Goal: Check status: Check status

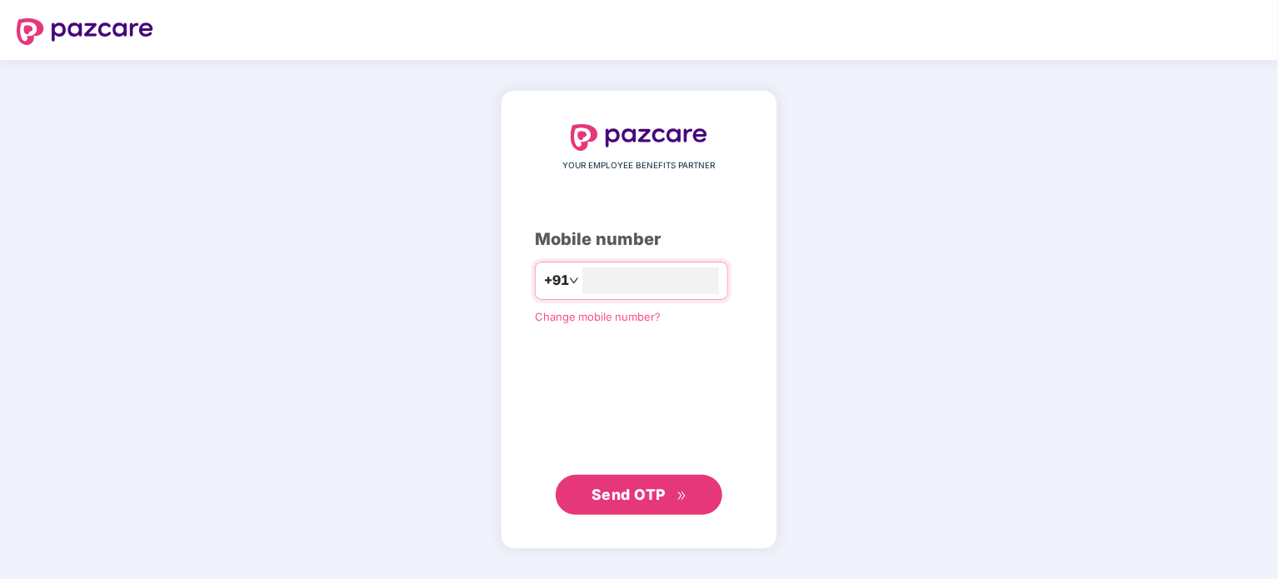
type input "**********"
click at [620, 497] on span "Send OTP" at bounding box center [628, 493] width 74 height 17
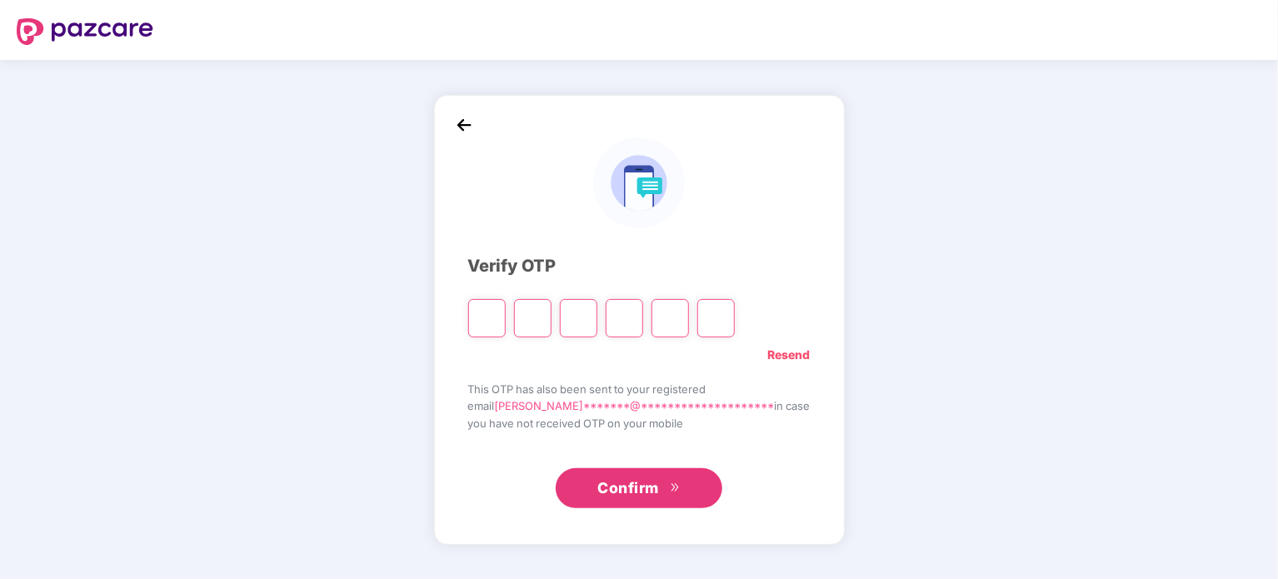
type input "*"
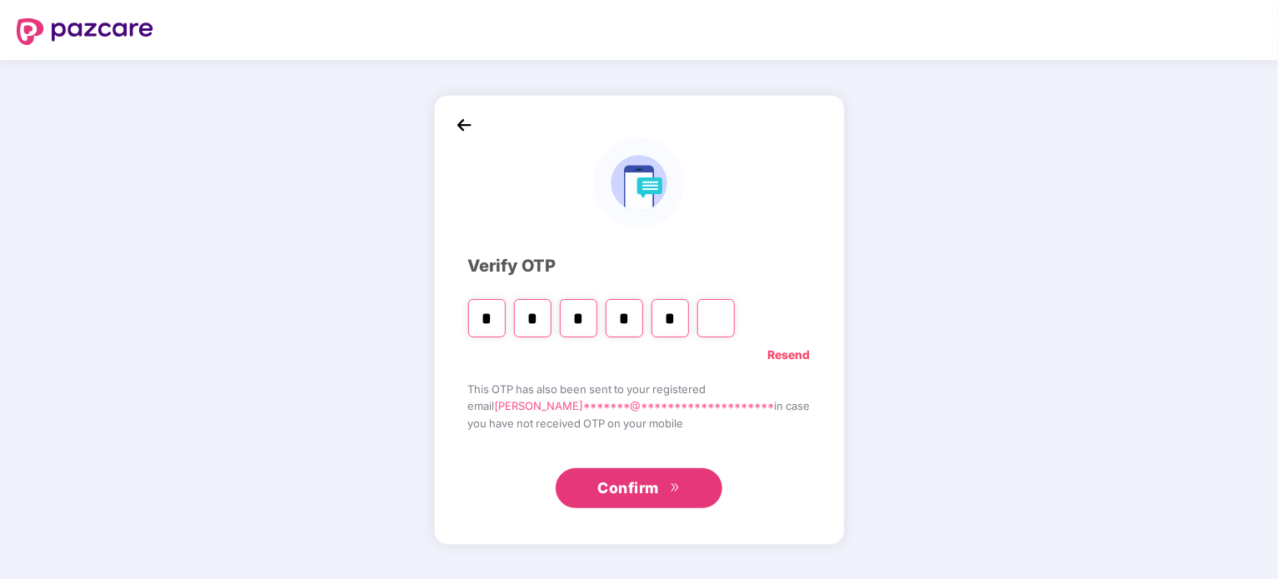
type input "*"
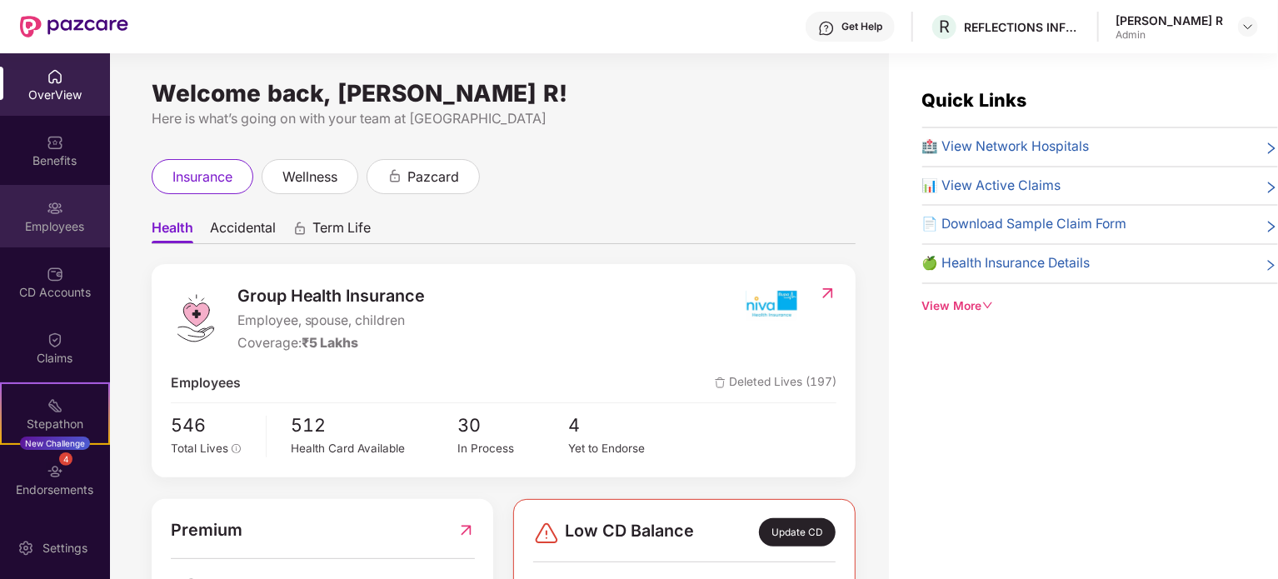
click at [69, 223] on div "Employees" at bounding box center [55, 226] width 110 height 17
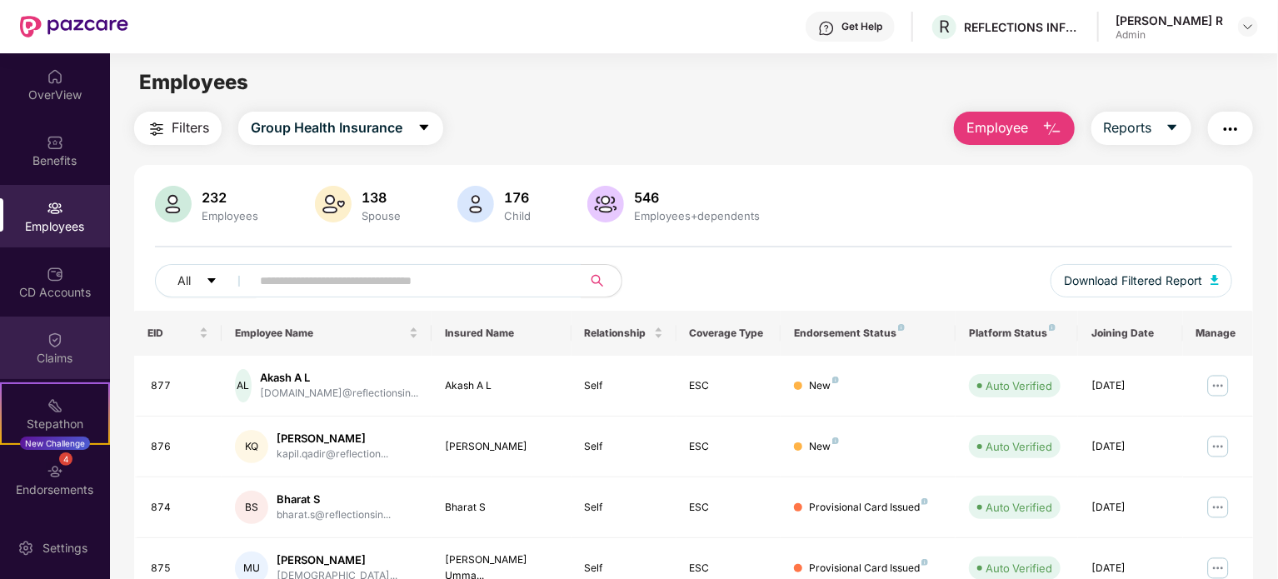
click at [31, 344] on div "Claims" at bounding box center [55, 348] width 110 height 62
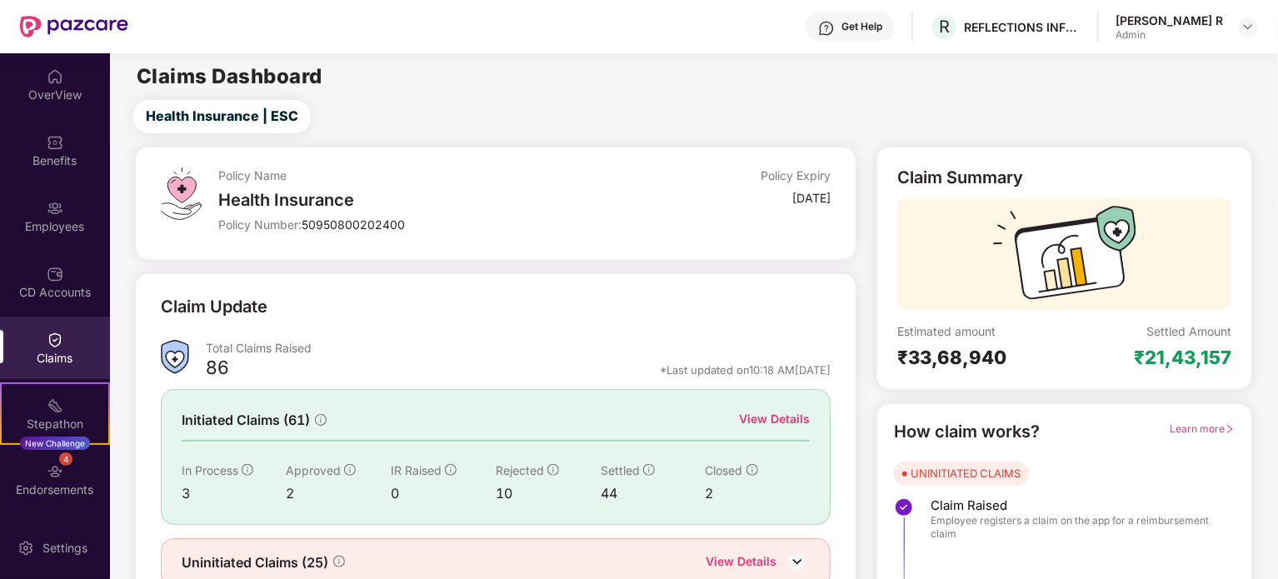
scroll to position [72, 0]
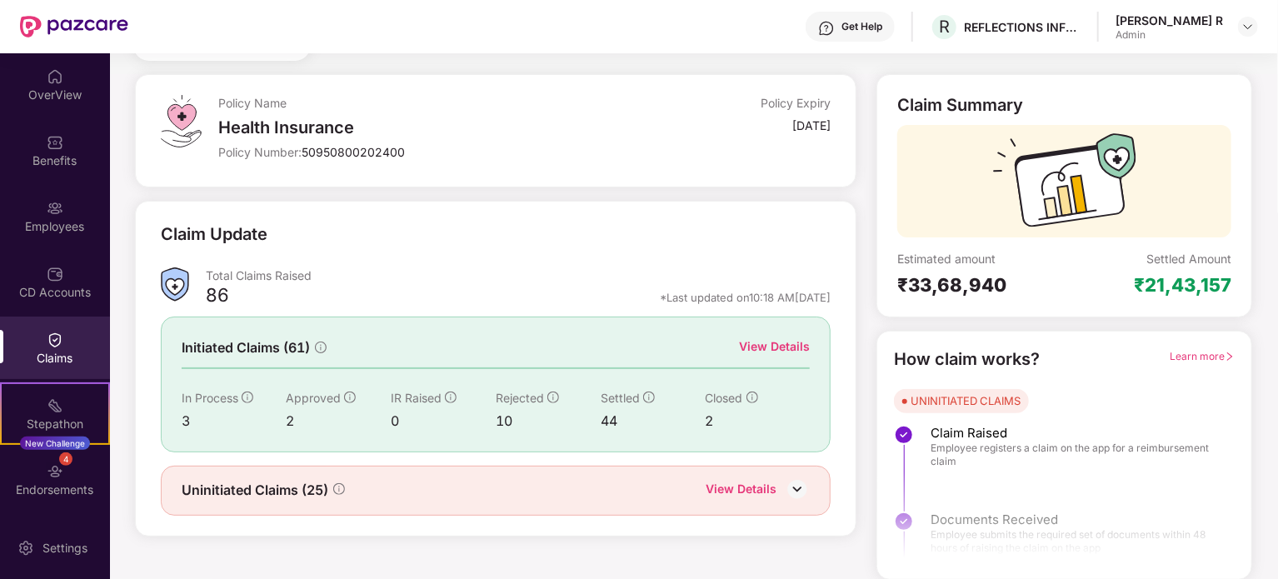
click at [186, 421] on div "3" at bounding box center [234, 421] width 105 height 21
click at [798, 482] on img at bounding box center [797, 489] width 25 height 25
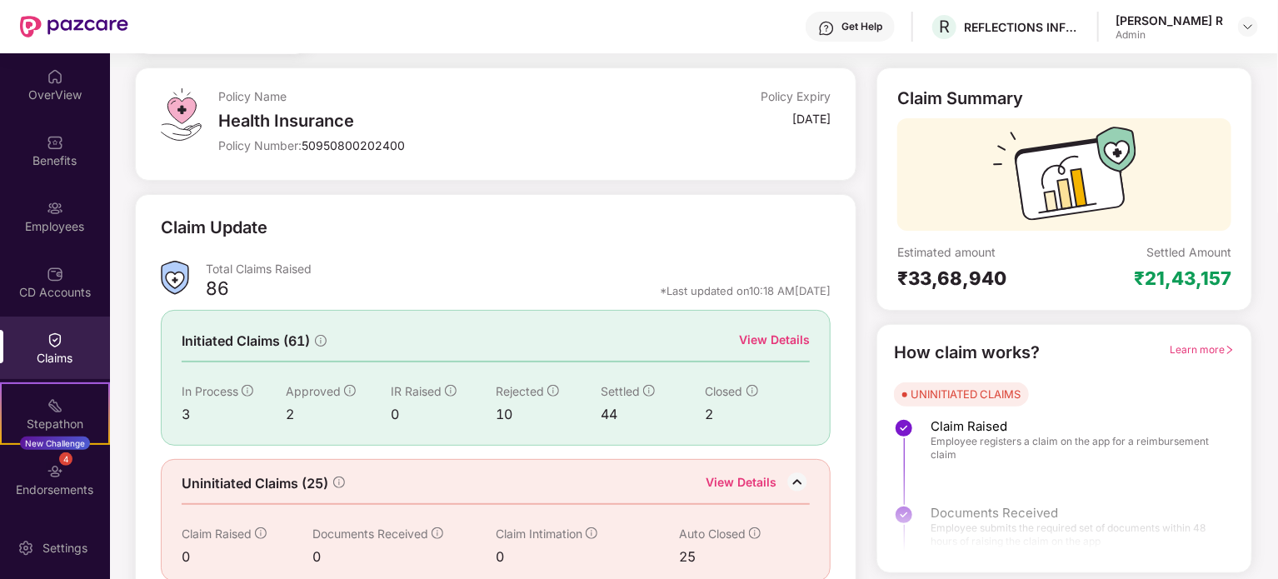
scroll to position [100, 0]
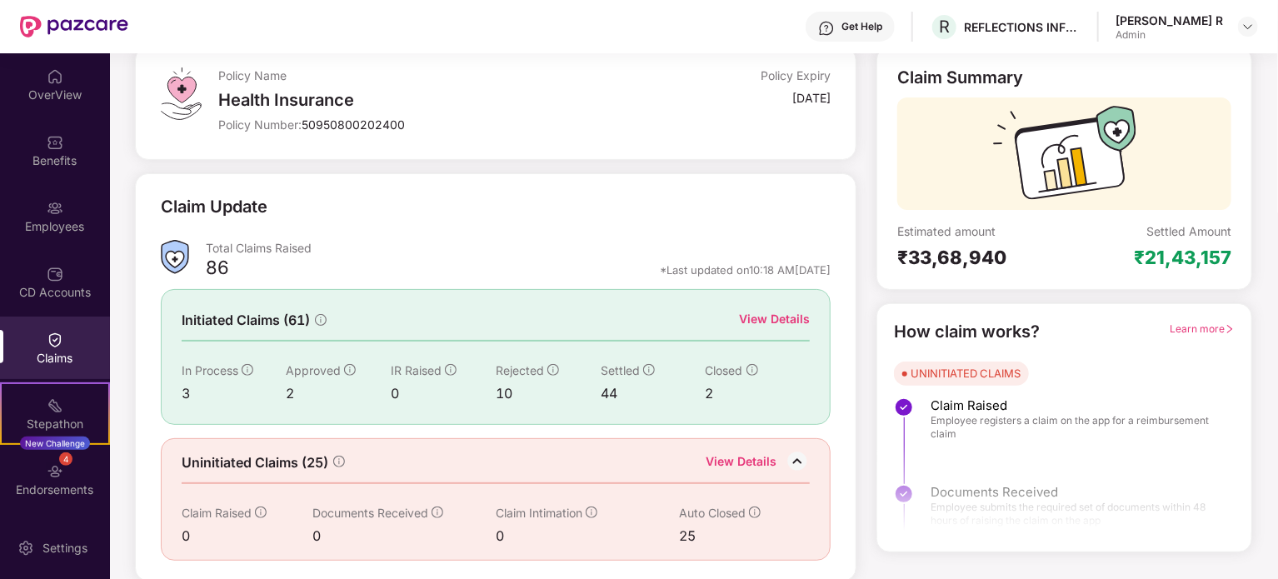
click at [791, 322] on div "View Details" at bounding box center [774, 319] width 71 height 18
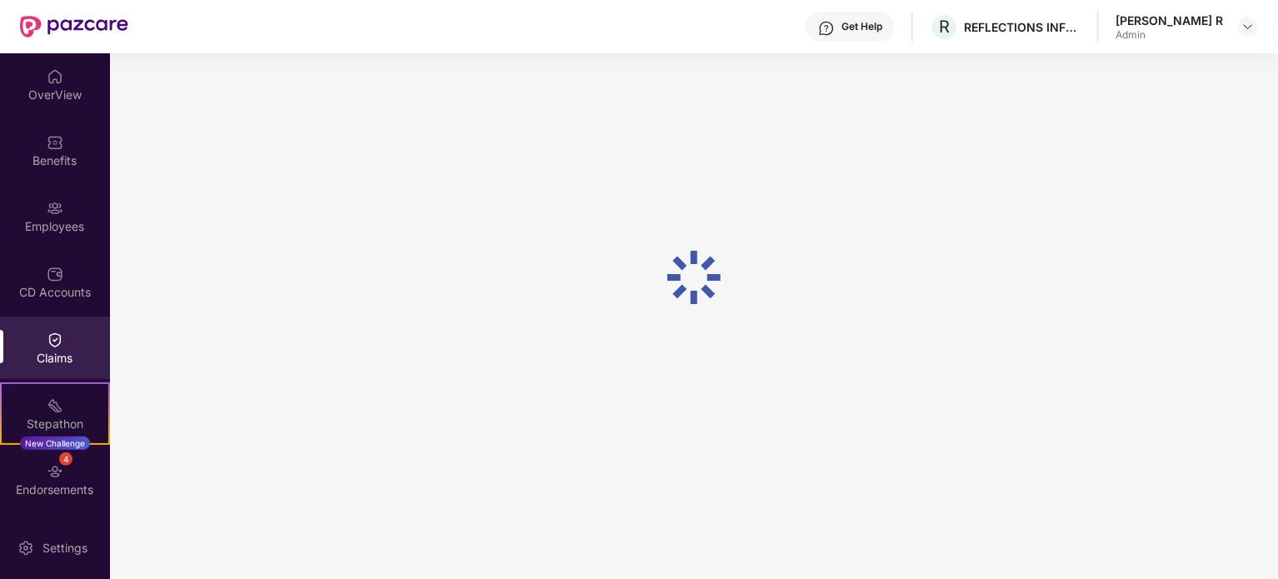
scroll to position [53, 0]
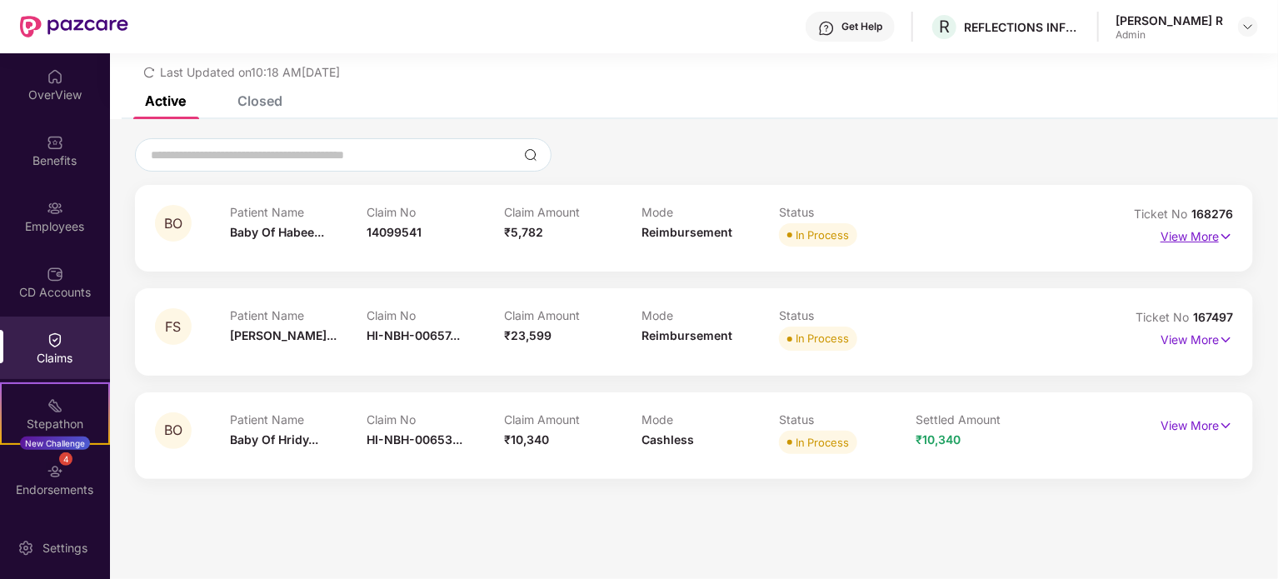
click at [1215, 234] on p "View More" at bounding box center [1196, 234] width 72 height 22
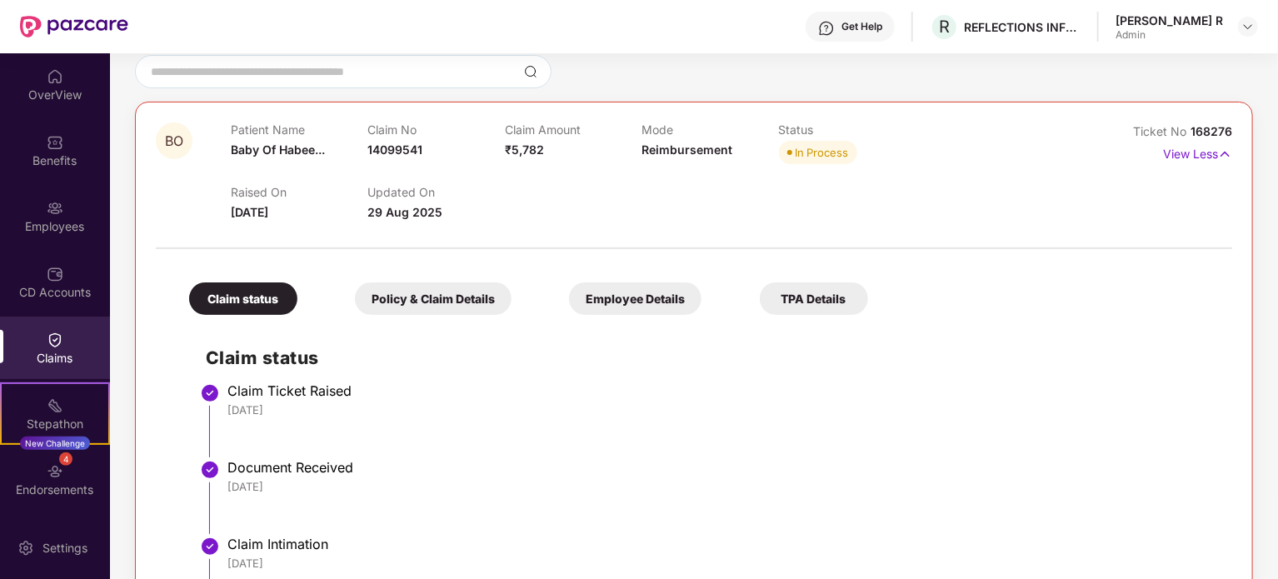
scroll to position [0, 0]
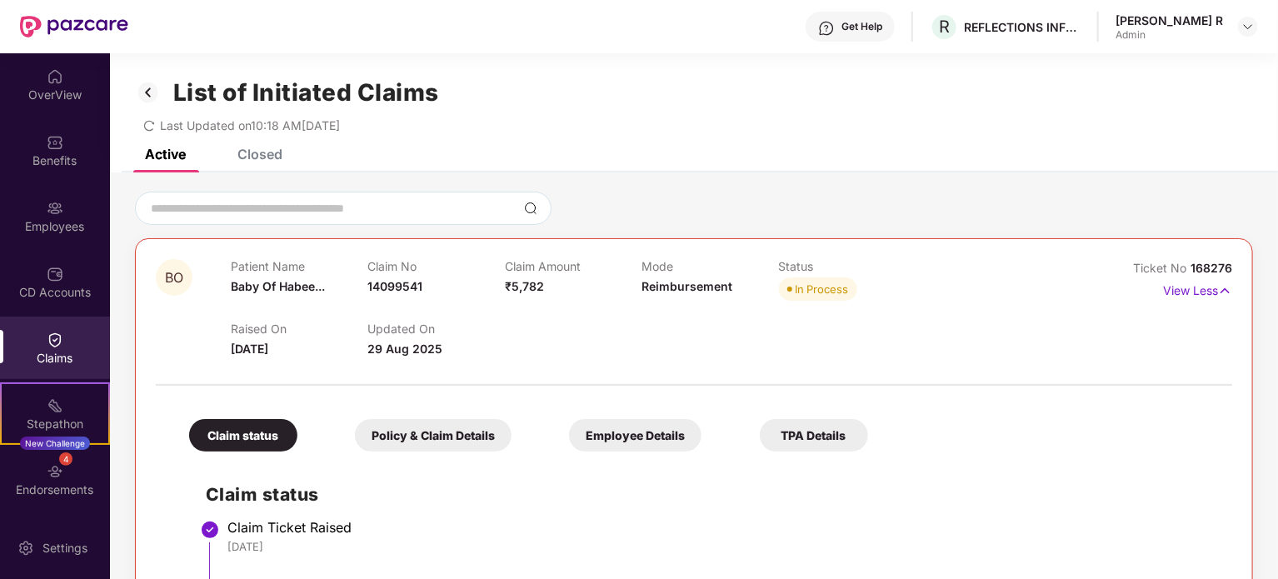
click at [269, 152] on div "Closed" at bounding box center [259, 154] width 45 height 17
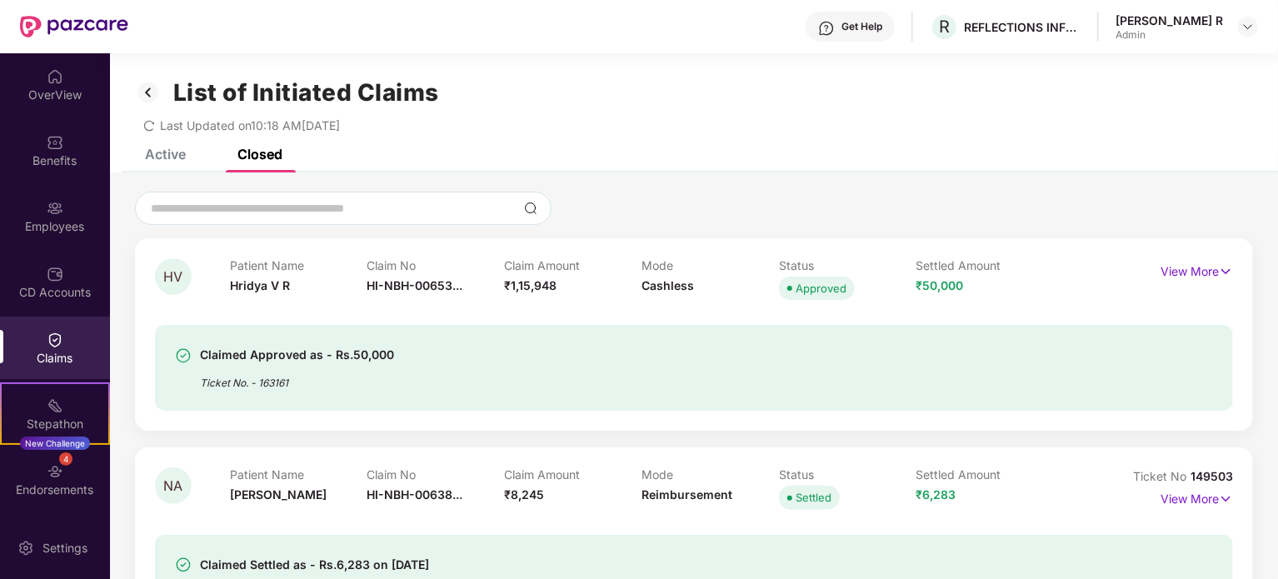
click at [167, 169] on div "Active" at bounding box center [153, 154] width 66 height 37
